Goal: Transaction & Acquisition: Purchase product/service

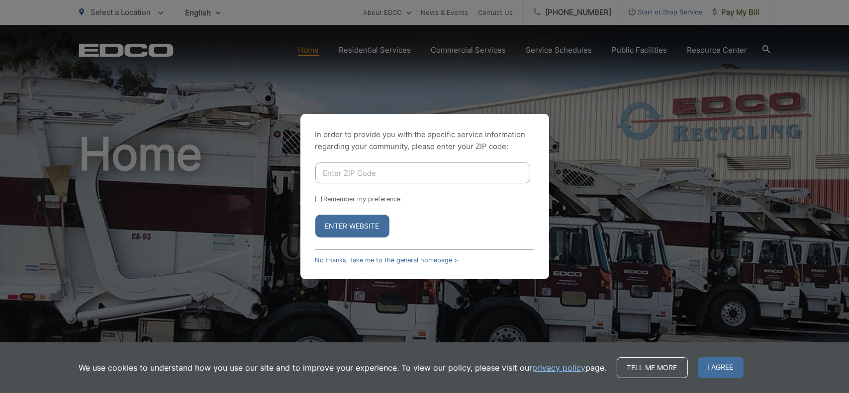
click at [446, 173] on input "Enter ZIP Code" at bounding box center [422, 173] width 215 height 21
type input "91901"
click at [354, 222] on button "Enter Website" at bounding box center [352, 226] width 74 height 23
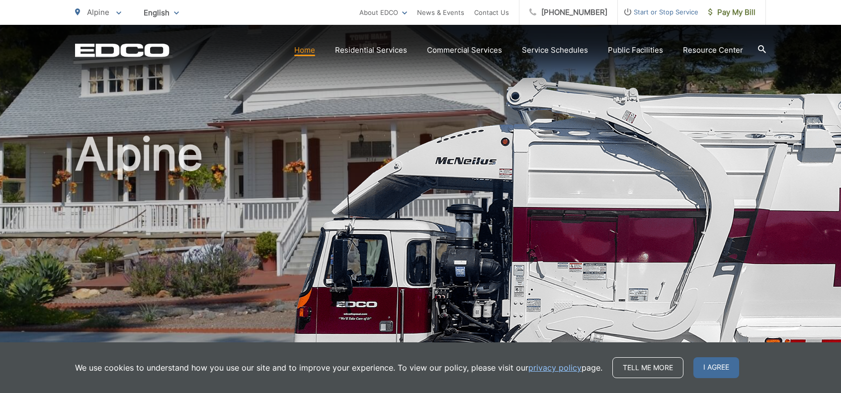
click at [312, 49] on link "Home" at bounding box center [304, 50] width 21 height 12
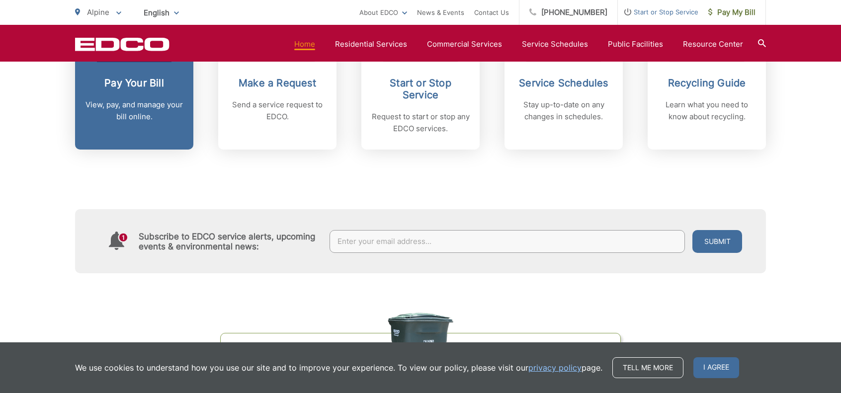
scroll to position [448, 0]
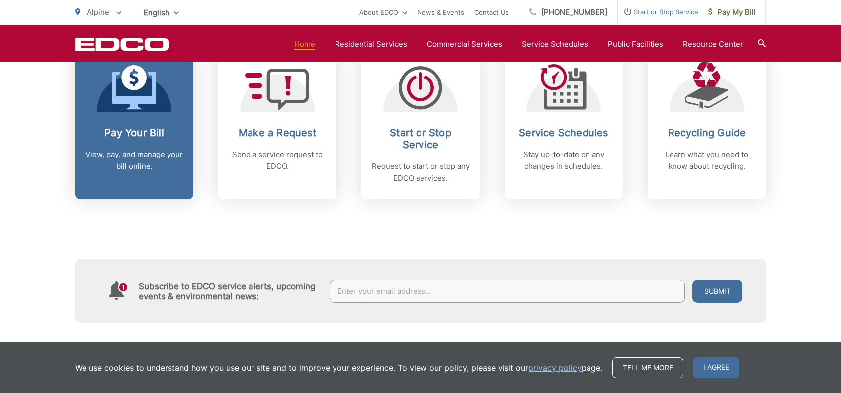
click at [138, 128] on h2 "Pay Your Bill" at bounding box center [134, 133] width 98 height 12
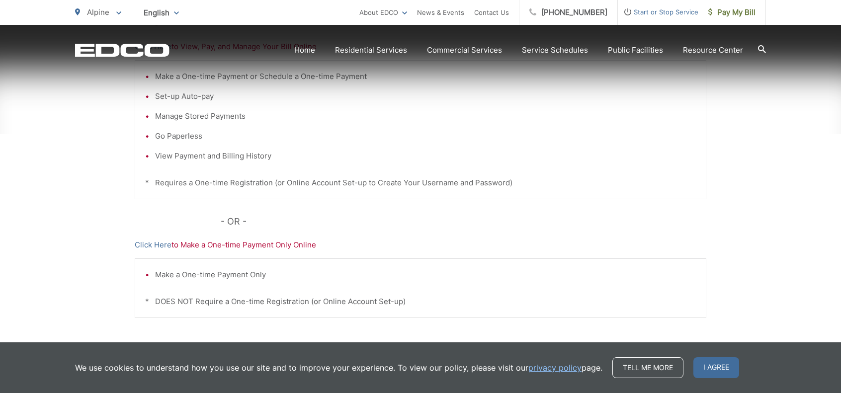
scroll to position [313, 0]
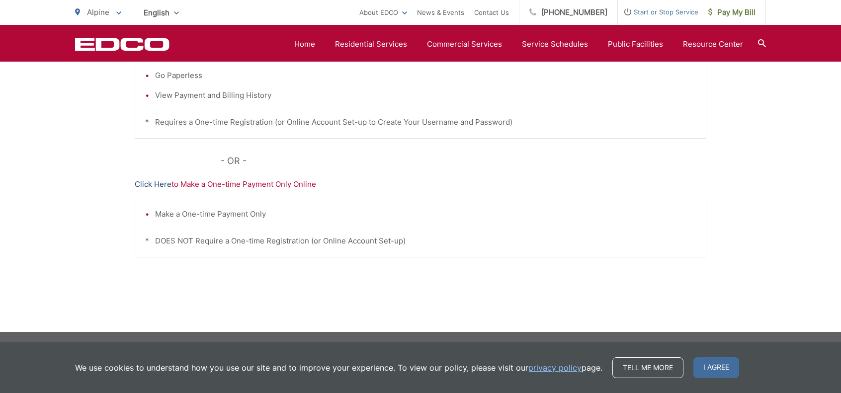
click at [160, 182] on link "Click Here" at bounding box center [153, 185] width 37 height 12
click at [99, 91] on div "Pay Your Bill Click Here to View, Pay, and Manage Your Bill Online Make a One-t…" at bounding box center [420, 109] width 841 height 447
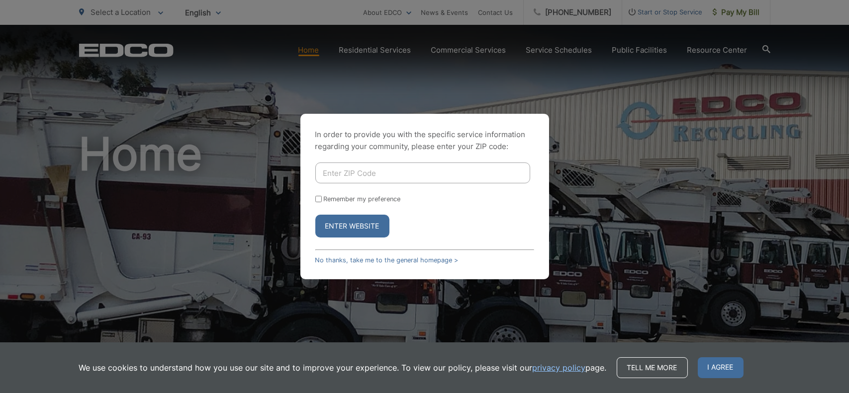
click at [358, 174] on input "Enter ZIP Code" at bounding box center [422, 173] width 215 height 21
type input "91901"
click at [364, 228] on button "Enter Website" at bounding box center [352, 226] width 74 height 23
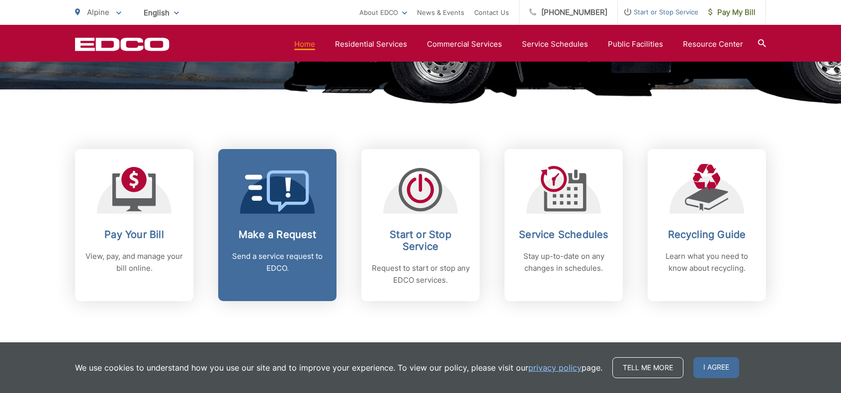
scroll to position [348, 0]
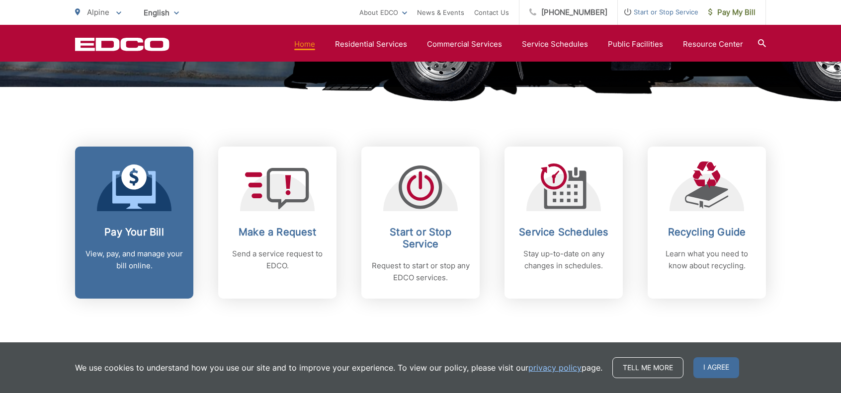
click at [141, 227] on h2 "Pay Your Bill" at bounding box center [134, 232] width 98 height 12
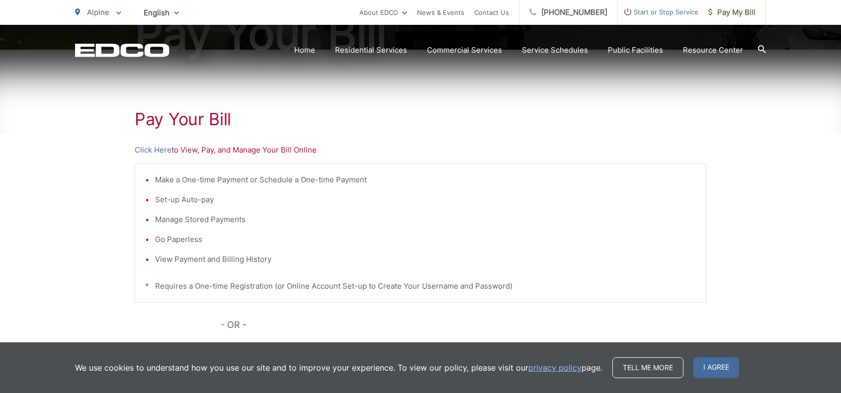
scroll to position [298, 0]
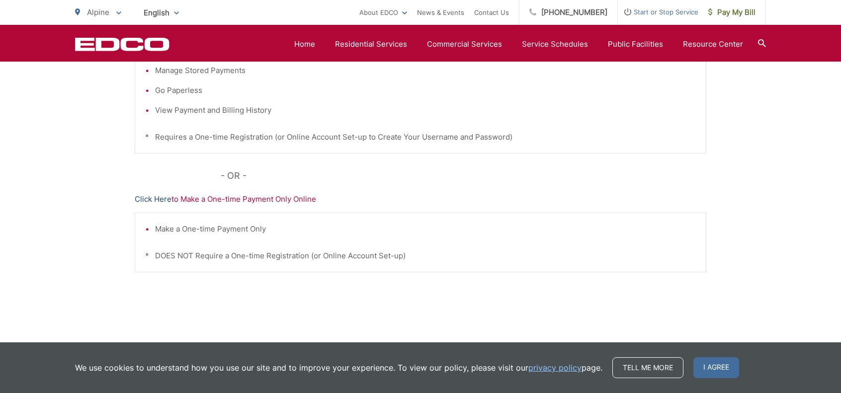
click at [148, 194] on link "Click Here" at bounding box center [153, 199] width 37 height 12
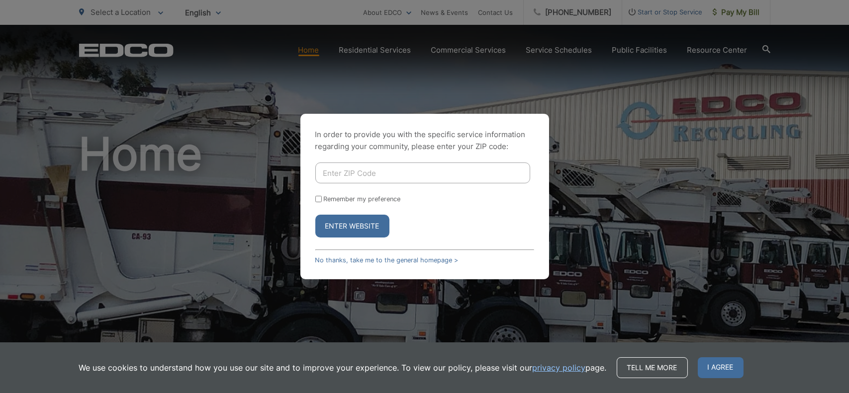
click at [418, 171] on input "Enter ZIP Code" at bounding box center [422, 173] width 215 height 21
type input "91901"
click at [353, 223] on button "Enter Website" at bounding box center [352, 226] width 74 height 23
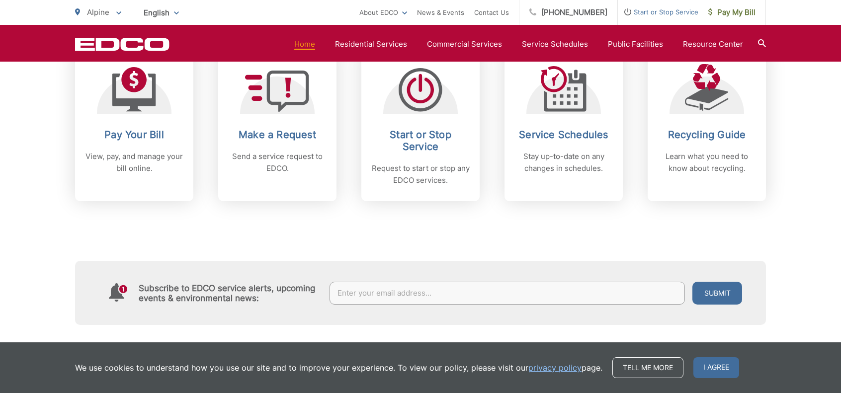
scroll to position [448, 0]
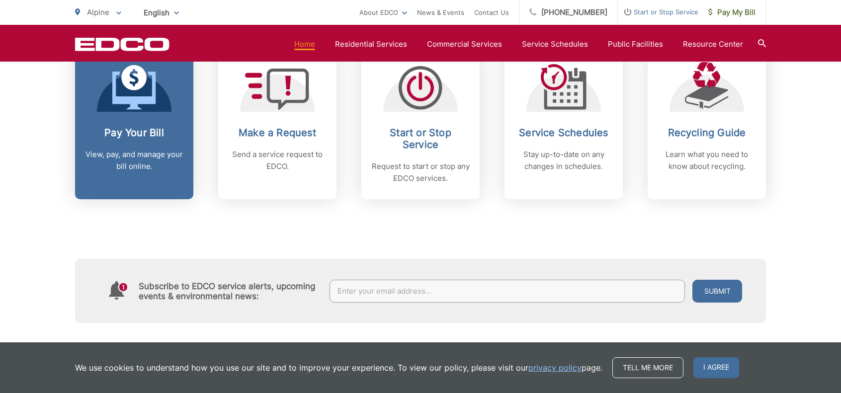
click at [135, 129] on h2 "Pay Your Bill" at bounding box center [134, 133] width 98 height 12
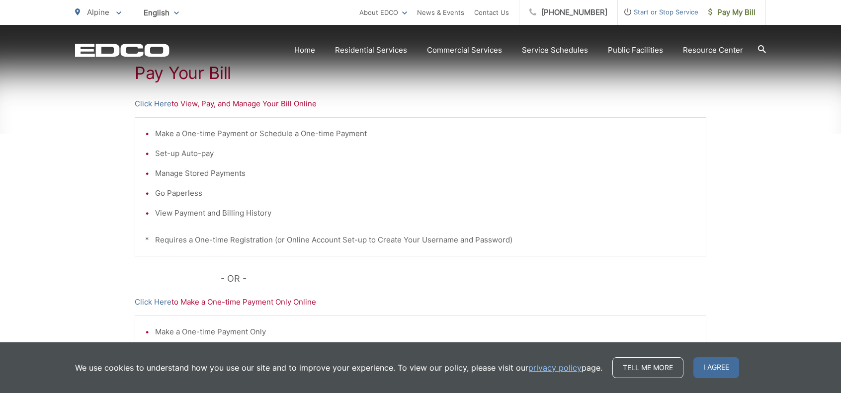
scroll to position [199, 0]
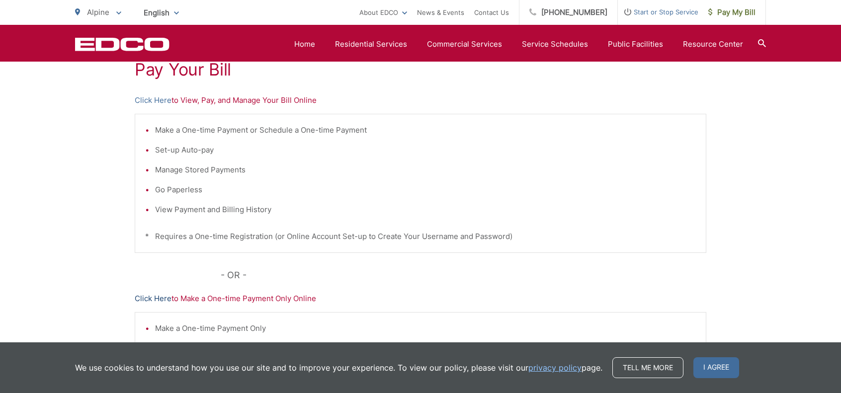
click at [156, 294] on link "Click Here" at bounding box center [153, 299] width 37 height 12
